Goal: Task Accomplishment & Management: Manage account settings

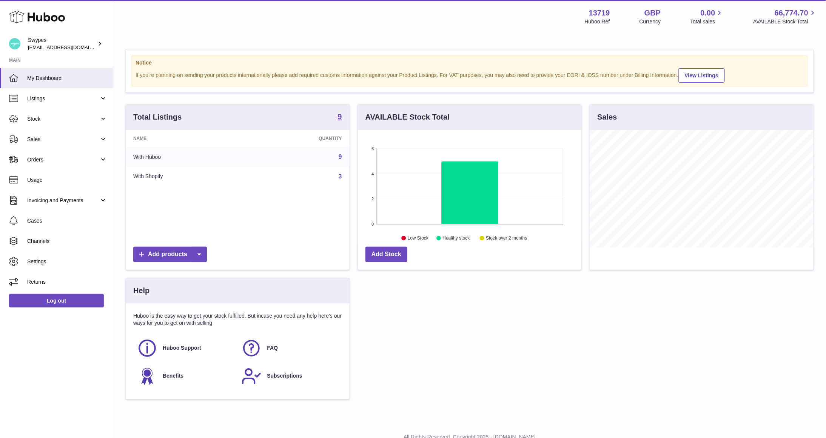
scroll to position [118, 224]
click at [54, 142] on span "Sales" at bounding box center [63, 139] width 72 height 7
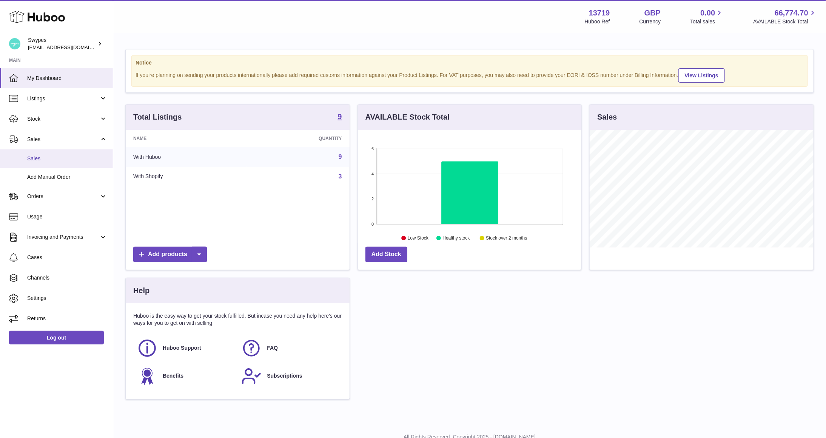
click at [54, 159] on span "Sales" at bounding box center [67, 158] width 80 height 7
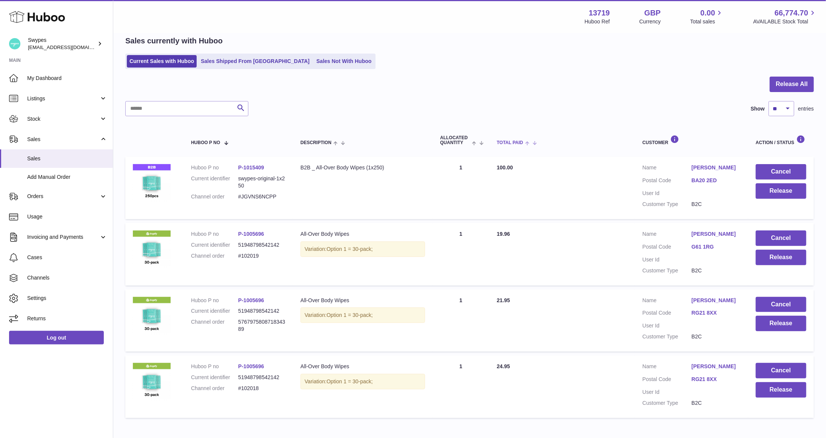
scroll to position [75, 0]
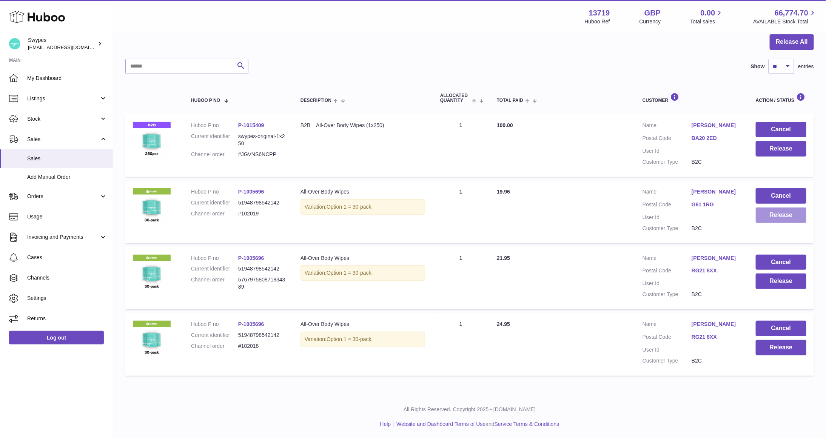
click at [781, 216] on button "Release" at bounding box center [781, 215] width 51 height 15
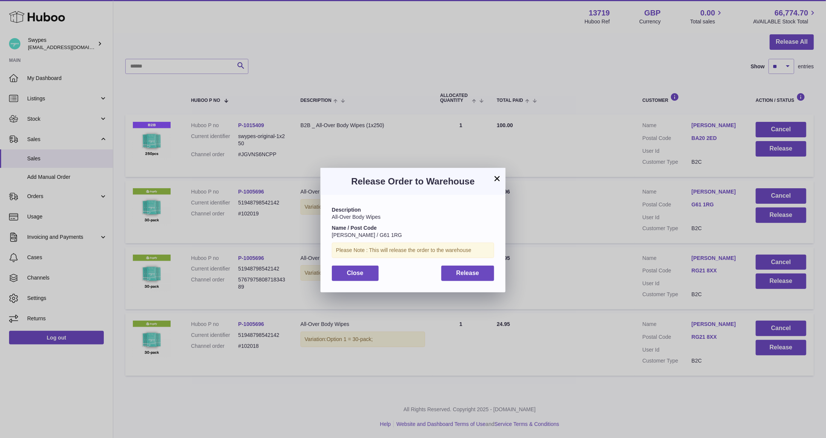
click at [460, 282] on div "Description All-Over Body Wipes Name / Post Code David Campbell / G61 1RG Pleas…" at bounding box center [413, 243] width 185 height 97
click at [460, 276] on span "Release" at bounding box center [468, 273] width 23 height 6
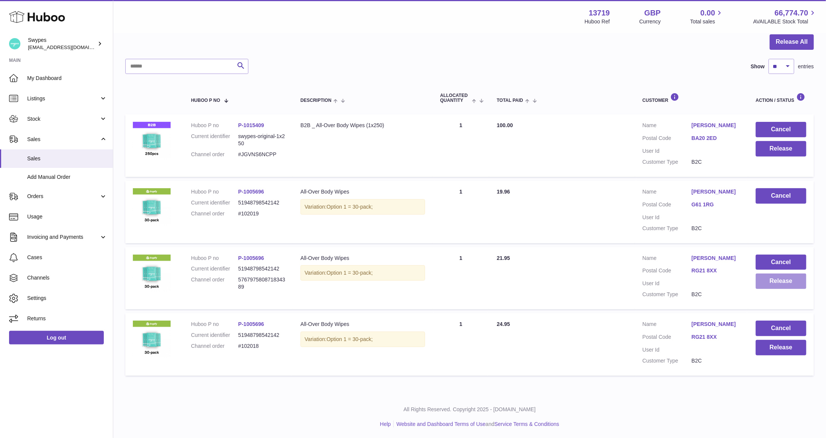
click at [764, 277] on button "Release" at bounding box center [781, 281] width 51 height 15
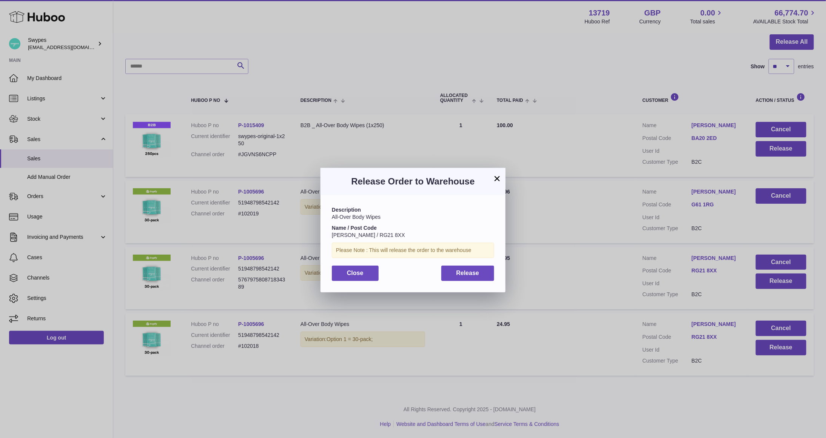
click at [482, 284] on div "Description All-Over Body Wipes Name / Post Code Doug Evans / RG21 8XX Please N…" at bounding box center [413, 243] width 185 height 97
click at [482, 276] on button "Release" at bounding box center [467, 273] width 53 height 15
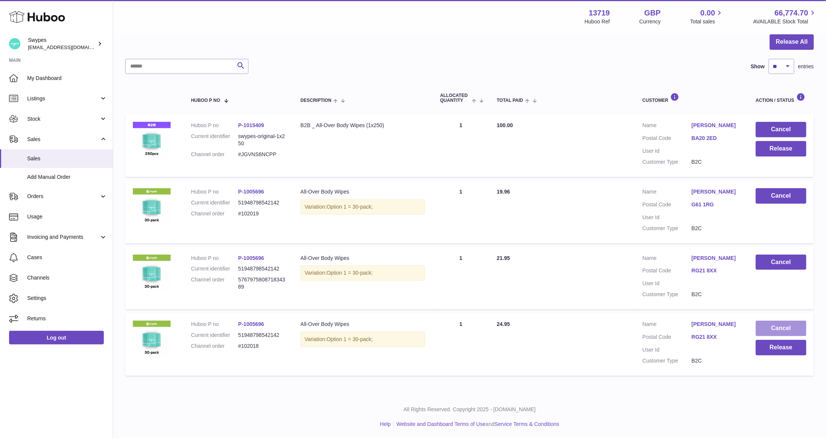
click at [767, 323] on button "Cancel" at bounding box center [781, 328] width 51 height 15
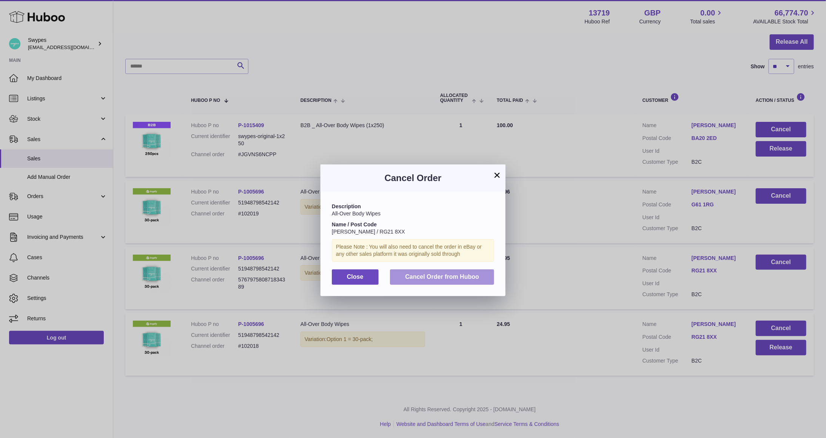
click at [461, 272] on button "Cancel Order from Huboo" at bounding box center [442, 277] width 104 height 15
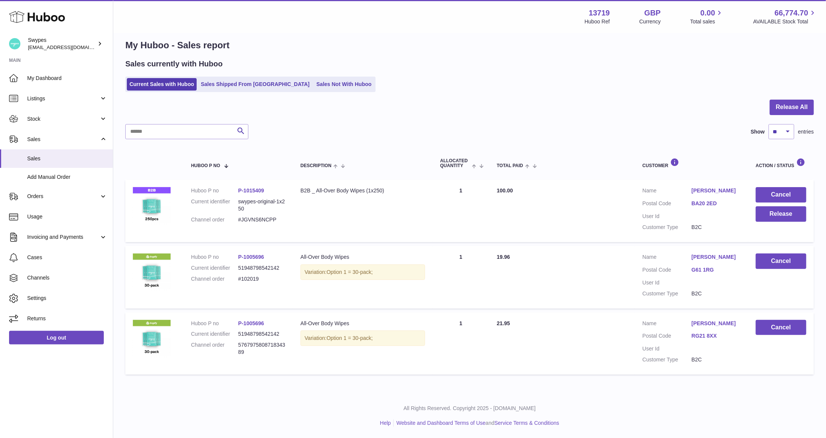
scroll to position [9, 0]
